Goal: Find specific page/section

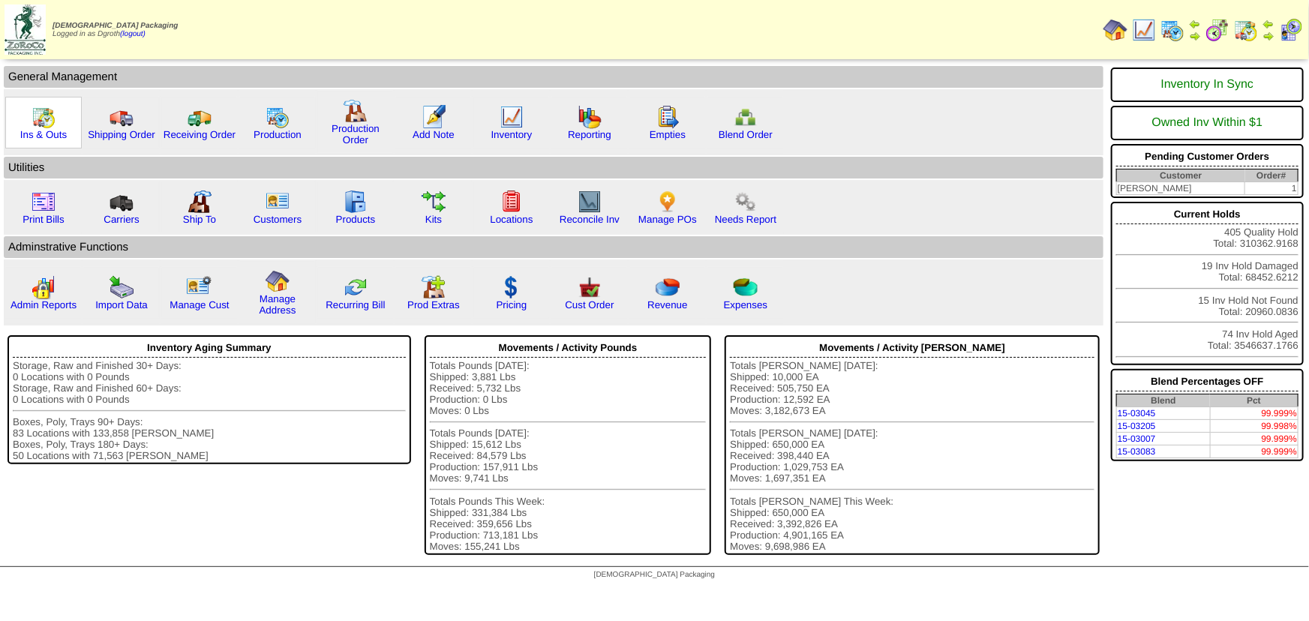
click at [49, 118] on img at bounding box center [43, 117] width 24 height 24
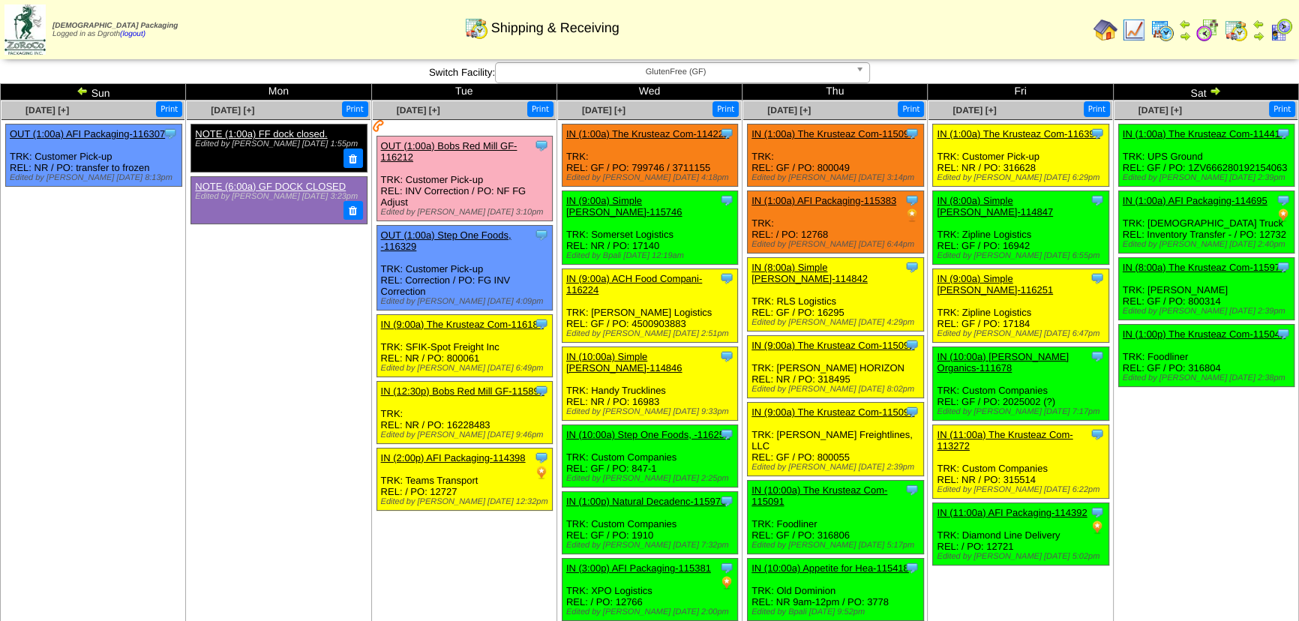
click at [645, 72] on span "GlutenFree (GF)" at bounding box center [676, 72] width 348 height 18
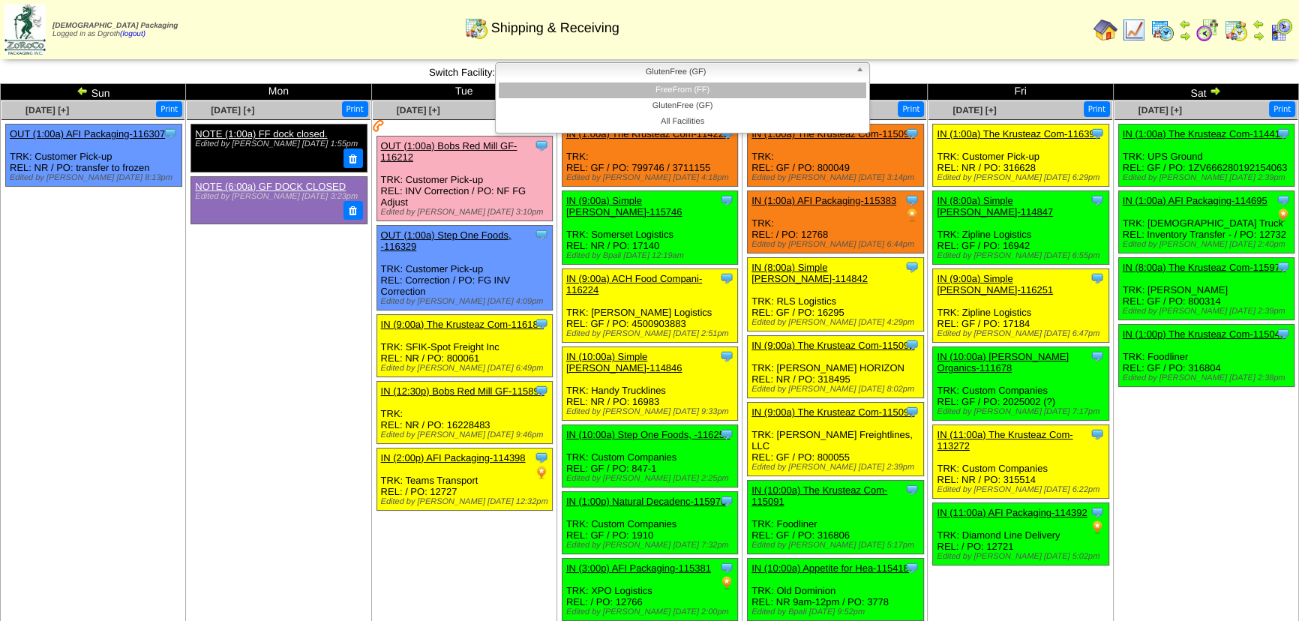
click at [651, 89] on li "FreeFrom (FF)" at bounding box center [682, 90] width 367 height 16
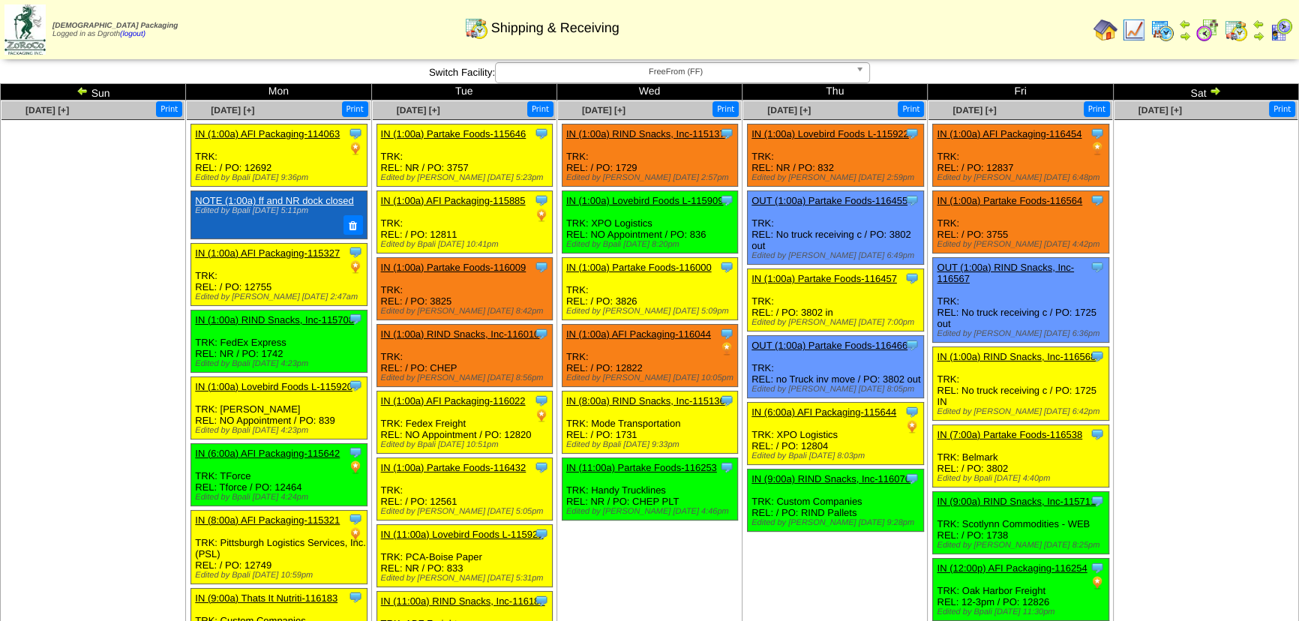
click at [82, 91] on img at bounding box center [82, 91] width 12 height 12
